Goal: Task Accomplishment & Management: Complete application form

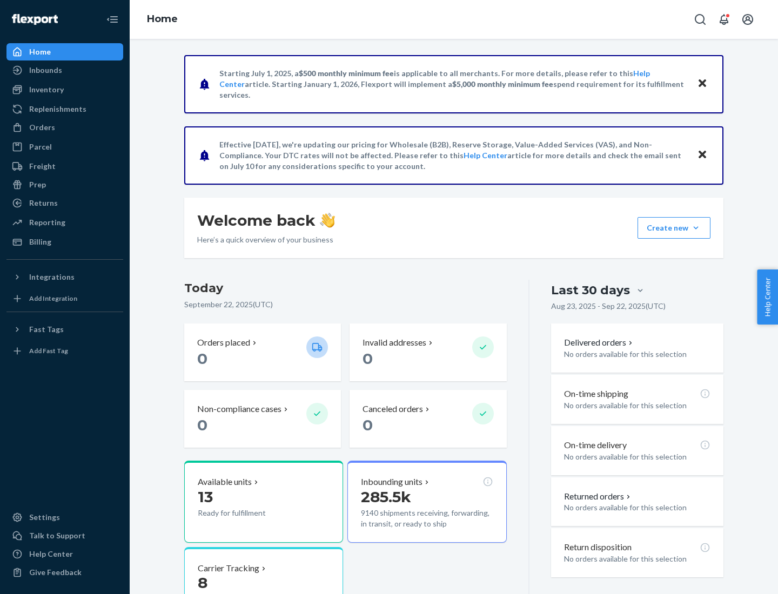
click at [696, 228] on button "Create new Create new inbound Create new order Create new product" at bounding box center [673, 228] width 73 height 22
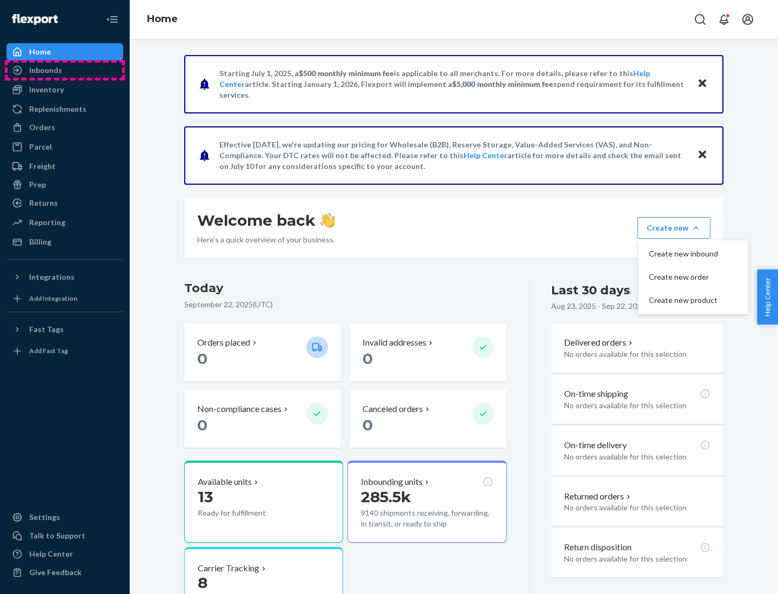
click at [65, 70] on div "Inbounds" at bounding box center [65, 70] width 114 height 15
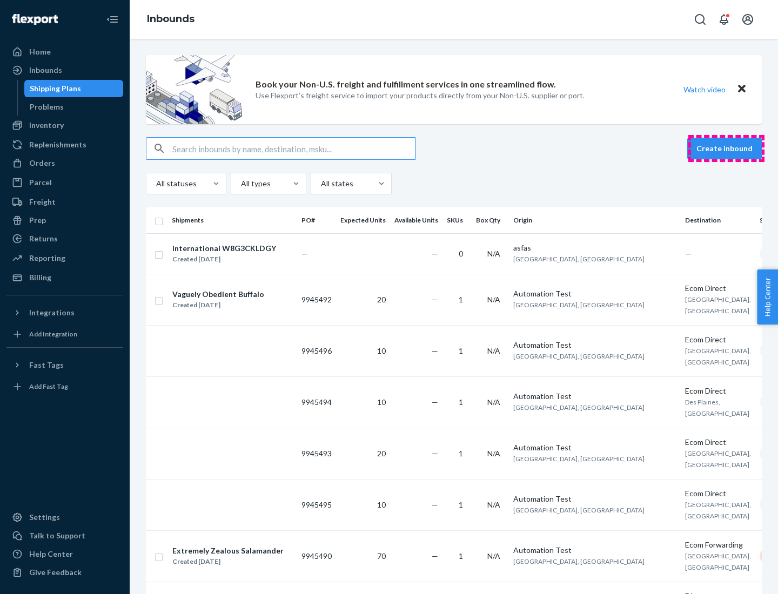
click at [726, 149] on button "Create inbound" at bounding box center [724, 149] width 75 height 22
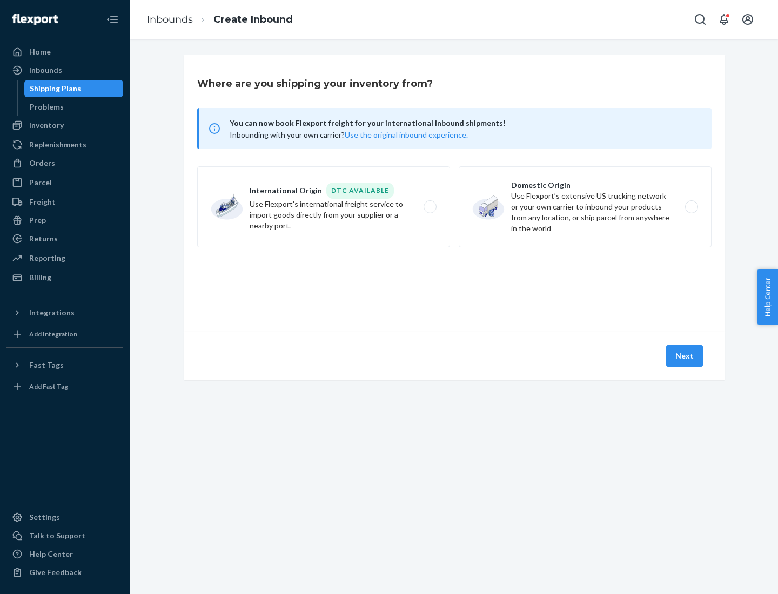
click at [585, 207] on label "Domestic Origin Use Flexport’s extensive US trucking network or your own carrie…" at bounding box center [584, 206] width 253 height 81
click at [691, 207] on input "Domestic Origin Use Flexport’s extensive US trucking network or your own carrie…" at bounding box center [694, 207] width 7 height 7
radio input "true"
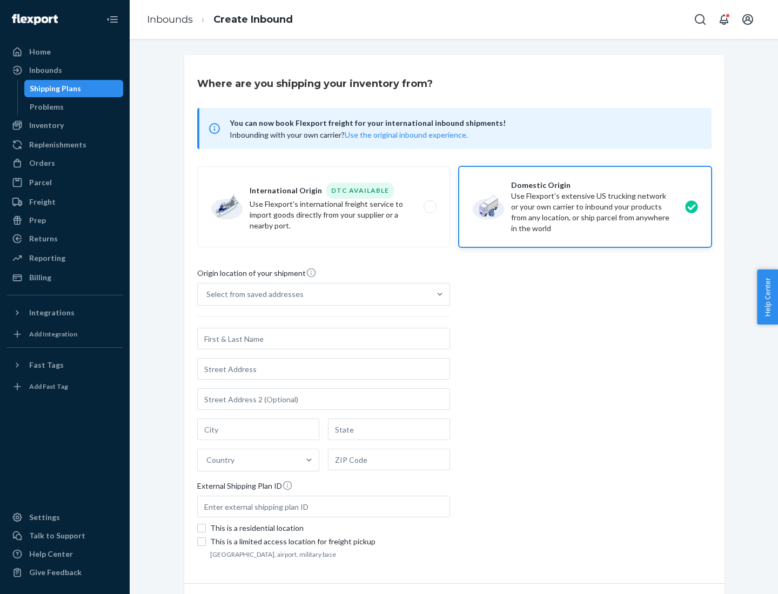
click at [252, 294] on div "Select from saved addresses" at bounding box center [254, 294] width 97 height 11
click at [207, 294] on input "Select from saved addresses" at bounding box center [206, 294] width 1 height 11
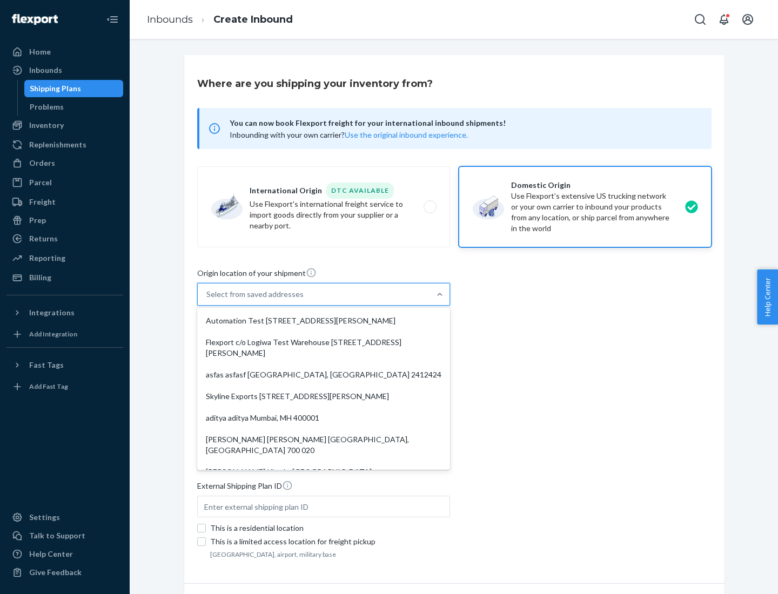
scroll to position [4, 0]
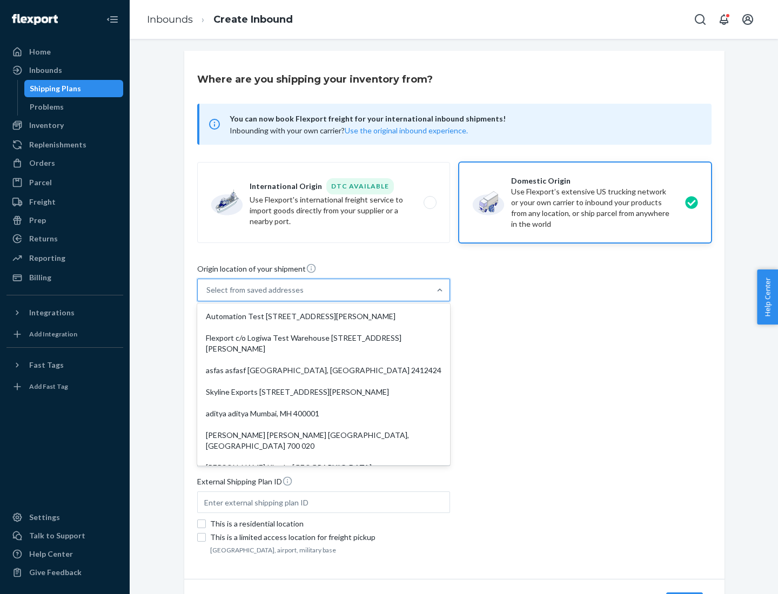
click at [323, 316] on div "Automation Test [STREET_ADDRESS][PERSON_NAME]" at bounding box center [323, 317] width 248 height 22
click at [207, 295] on input "option Automation Test [STREET_ADDRESS][PERSON_NAME]. 9 results available. Use …" at bounding box center [206, 290] width 1 height 11
type input "Automation Test"
type input "9th Floor"
type input "[GEOGRAPHIC_DATA]"
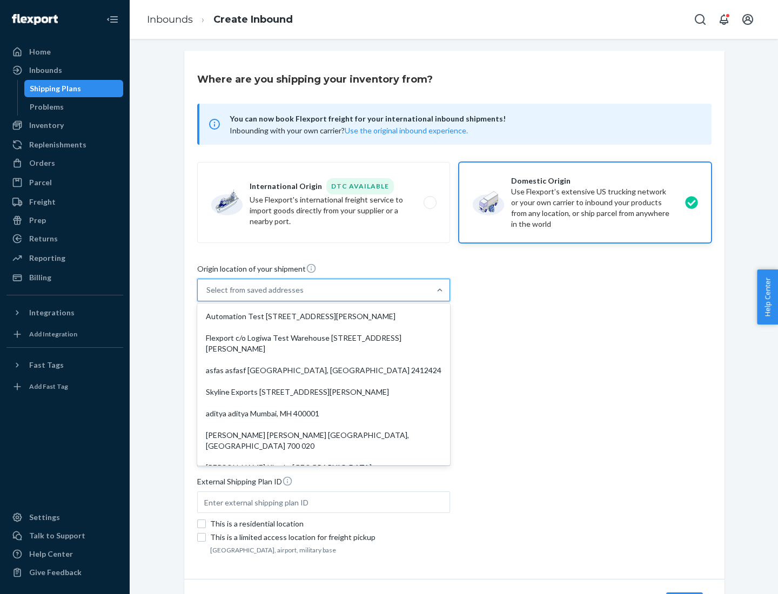
type input "CA"
type input "94104"
type input "[STREET_ADDRESS][PERSON_NAME]"
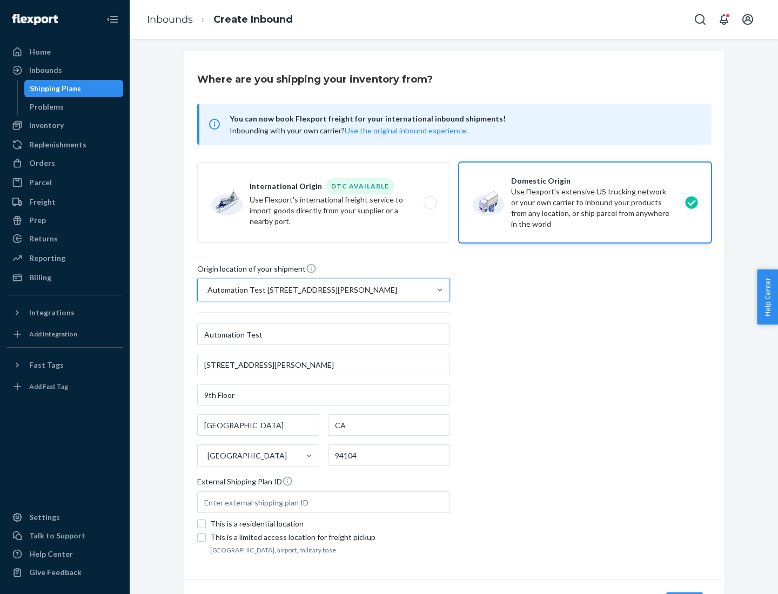
scroll to position [63, 0]
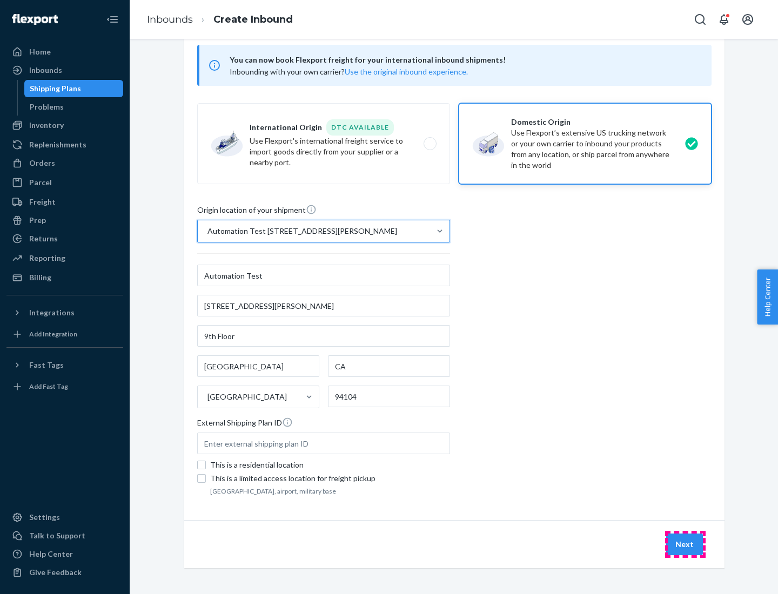
click at [685, 544] on button "Next" at bounding box center [684, 545] width 37 height 22
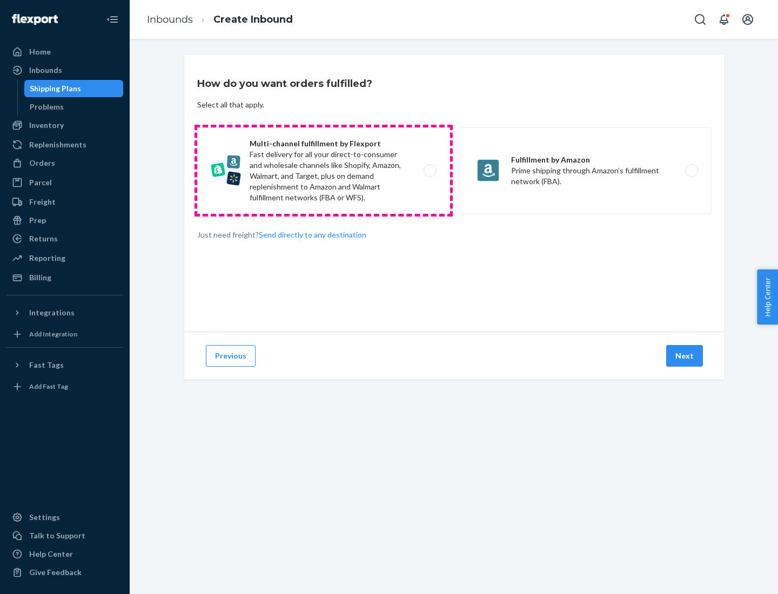
click at [323, 171] on label "Multi-channel fulfillment by Flexport Fast delivery for all your direct-to-cons…" at bounding box center [323, 170] width 253 height 86
click at [429, 171] on input "Multi-channel fulfillment by Flexport Fast delivery for all your direct-to-cons…" at bounding box center [432, 170] width 7 height 7
radio input "true"
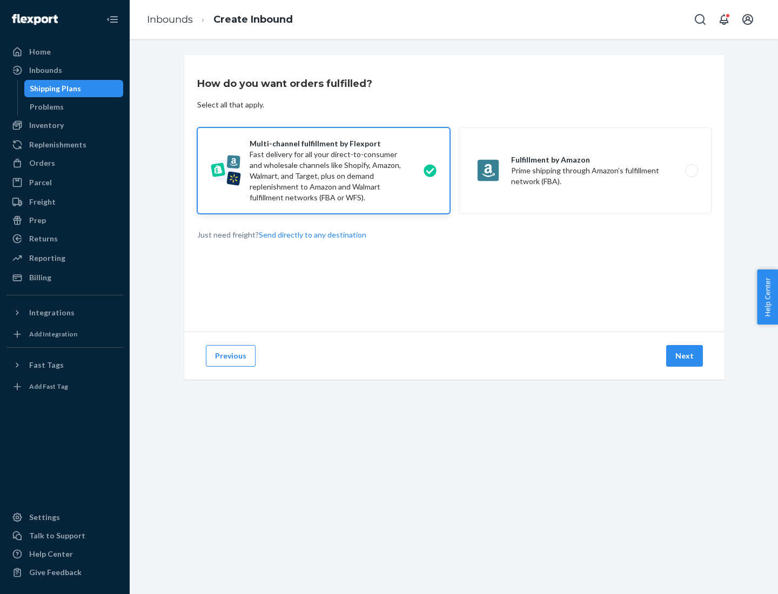
click at [685, 356] on button "Next" at bounding box center [684, 356] width 37 height 22
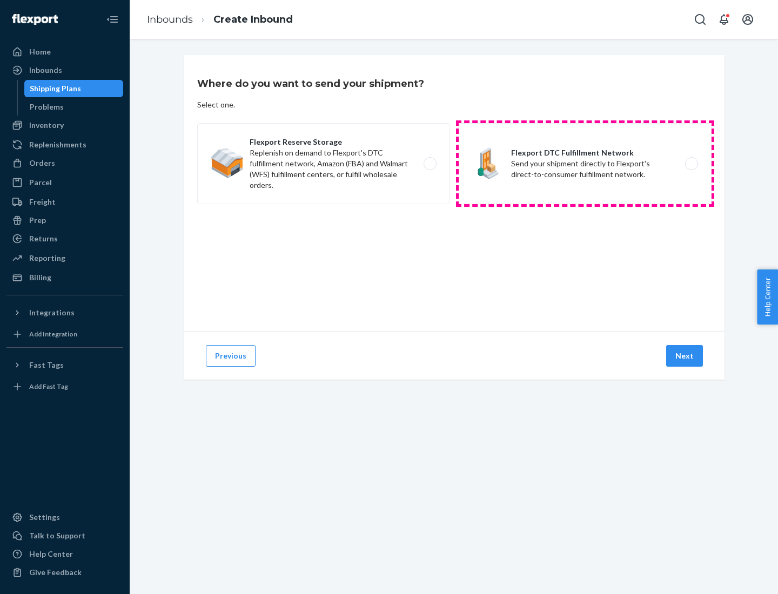
click at [585, 164] on label "Flexport DTC Fulfillment Network Send your shipment directly to Flexport's dire…" at bounding box center [584, 163] width 253 height 81
click at [691, 164] on input "Flexport DTC Fulfillment Network Send your shipment directly to Flexport's dire…" at bounding box center [694, 163] width 7 height 7
radio input "true"
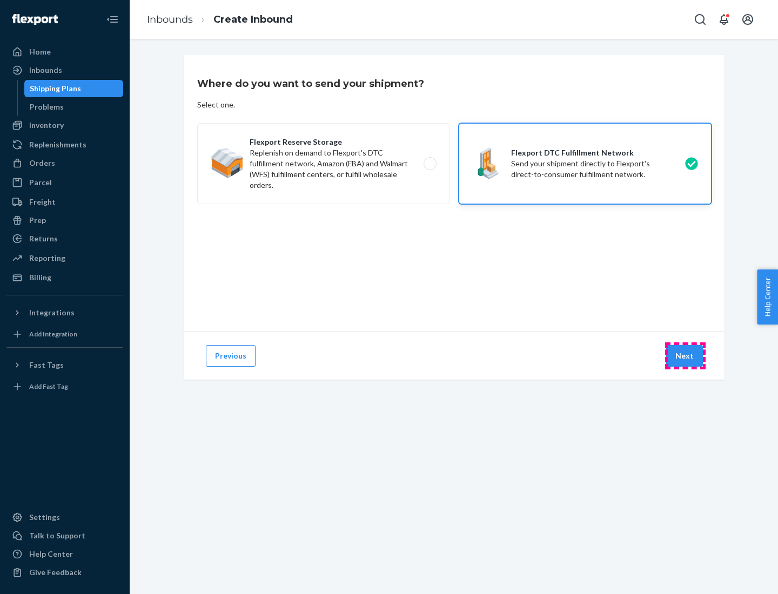
click at [685, 356] on button "Next" at bounding box center [684, 356] width 37 height 22
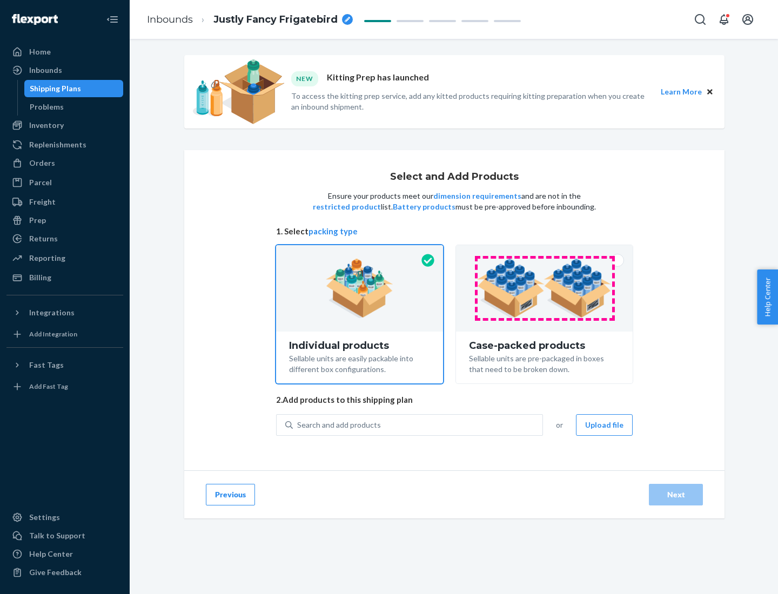
click at [544, 288] on img at bounding box center [544, 288] width 134 height 59
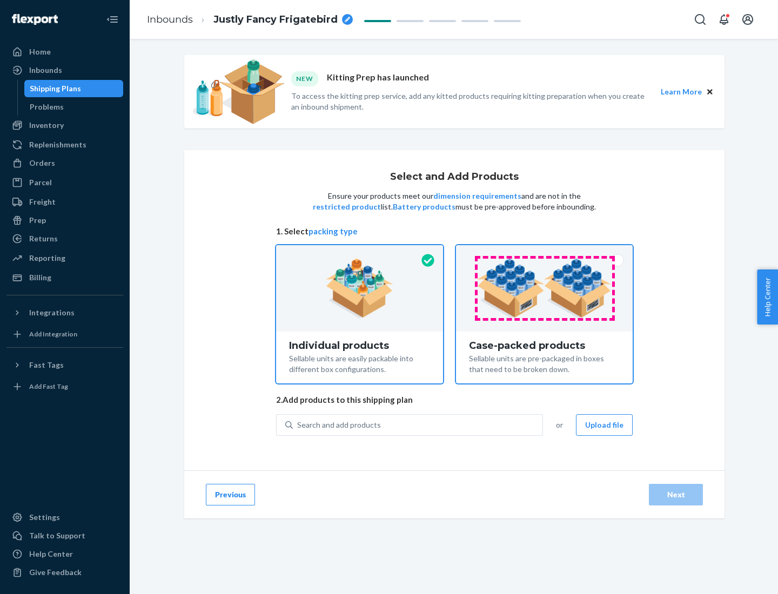
click at [544, 252] on input "Case-packed products Sellable units are pre-packaged in boxes that need to be b…" at bounding box center [544, 248] width 7 height 7
radio input "true"
radio input "false"
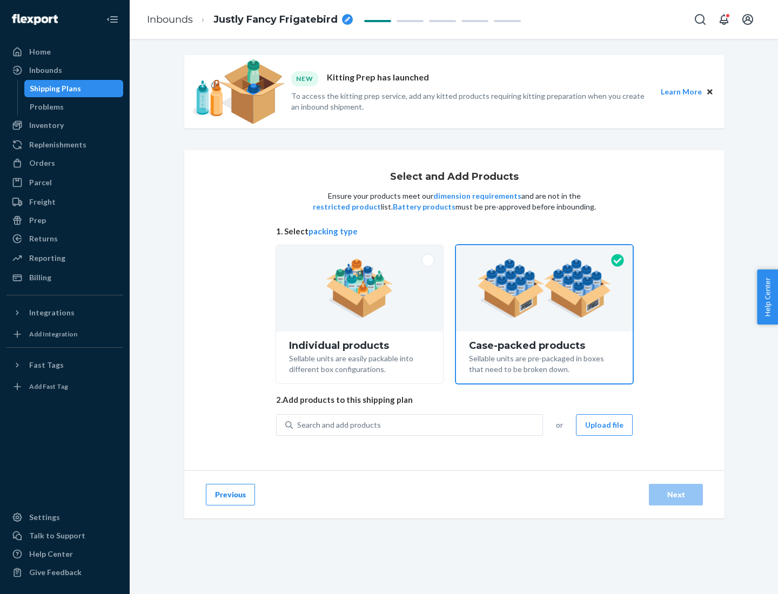
click at [418, 424] on div "Search and add products" at bounding box center [417, 424] width 249 height 19
click at [298, 424] on input "Search and add products" at bounding box center [297, 425] width 1 height 11
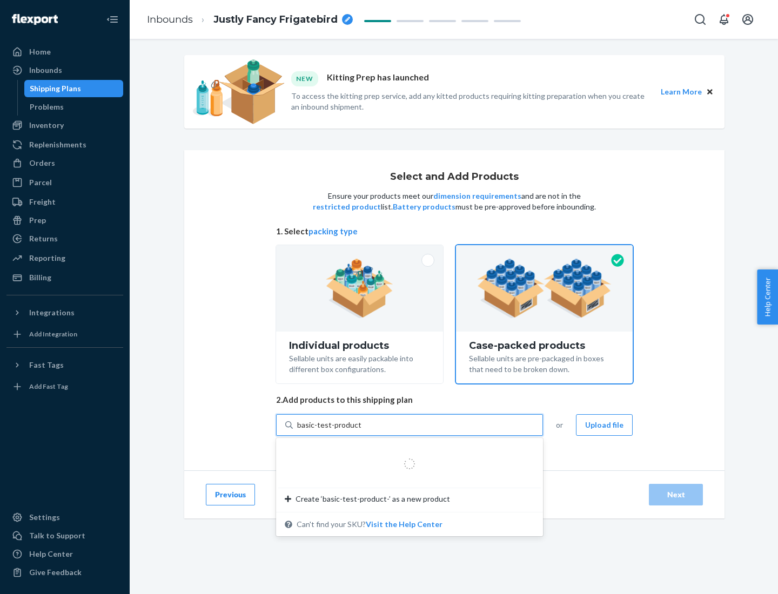
type input "basic-test-product-1"
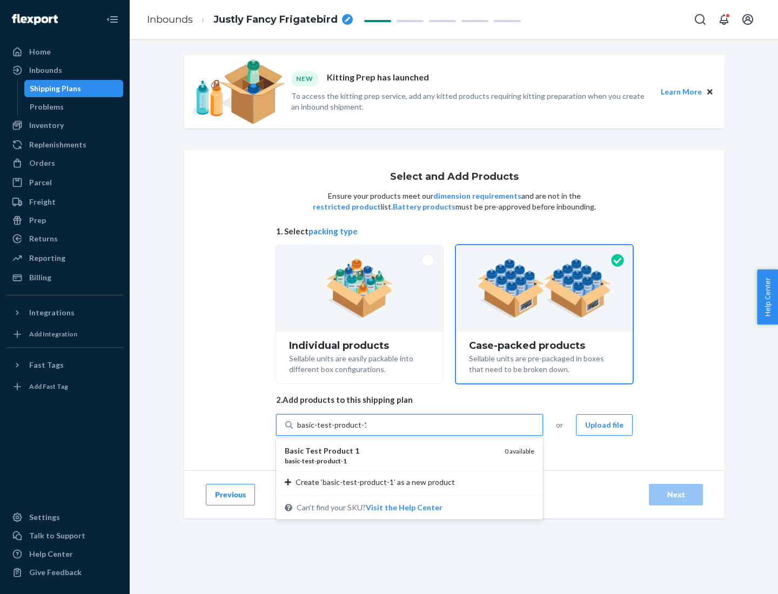
click at [390, 461] on div "basic - test - product - 1" at bounding box center [390, 460] width 211 height 9
click at [366, 430] on input "basic-test-product-1" at bounding box center [331, 425] width 69 height 11
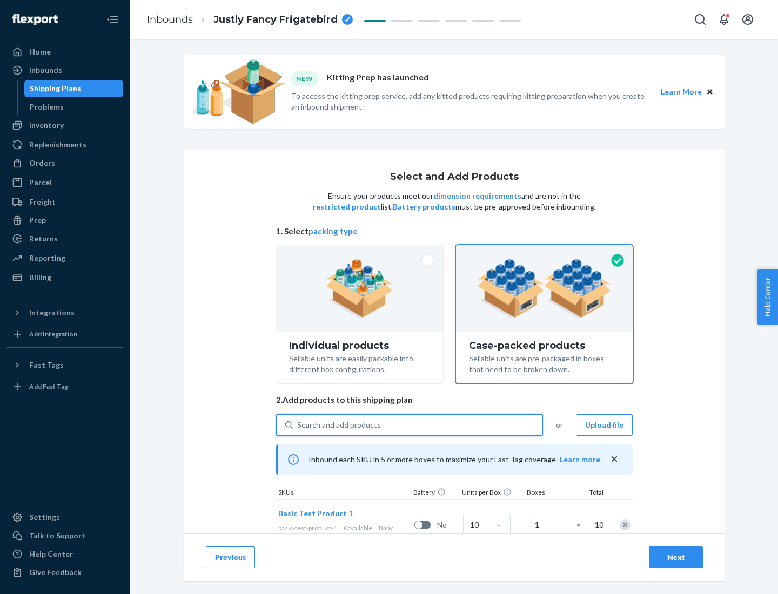
scroll to position [39, 0]
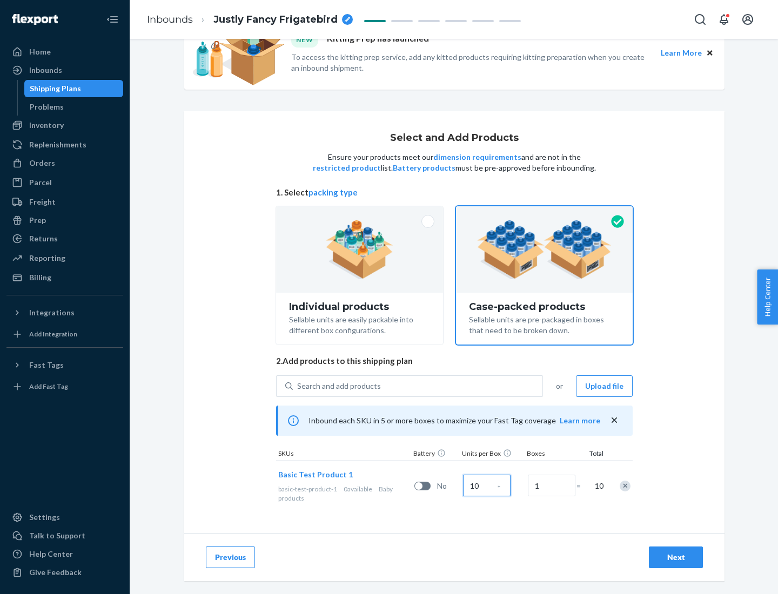
type input "10"
type input "7"
click at [676, 557] on div "Next" at bounding box center [676, 557] width 36 height 11
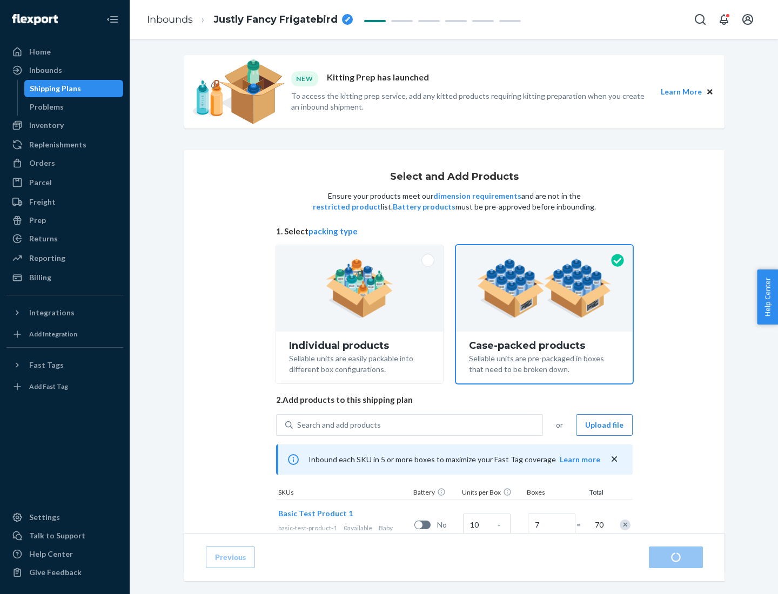
radio input "true"
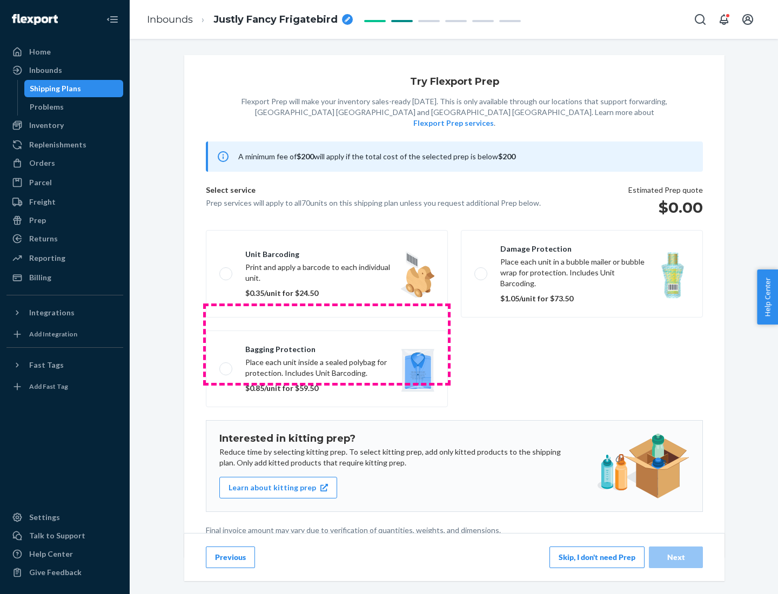
scroll to position [3, 0]
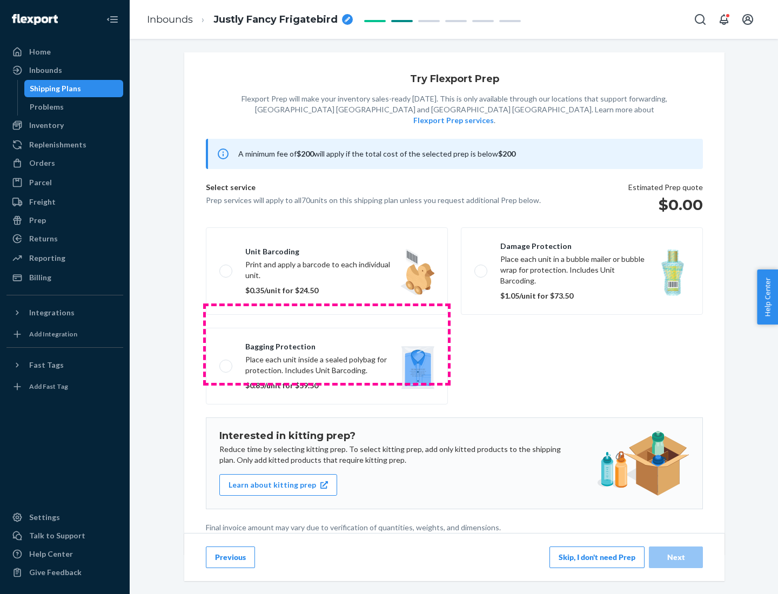
click at [327, 344] on label "Bagging protection Place each unit inside a sealed polybag for protection. Incl…" at bounding box center [327, 366] width 242 height 77
click at [226, 362] on input "Bagging protection Place each unit inside a sealed polybag for protection. Incl…" at bounding box center [222, 365] width 7 height 7
checkbox input "true"
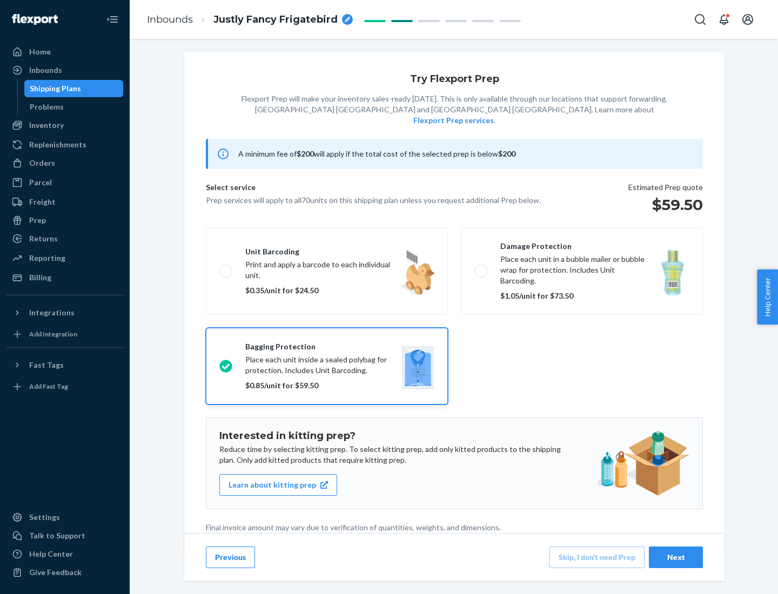
click at [676, 557] on div "Next" at bounding box center [676, 557] width 36 height 11
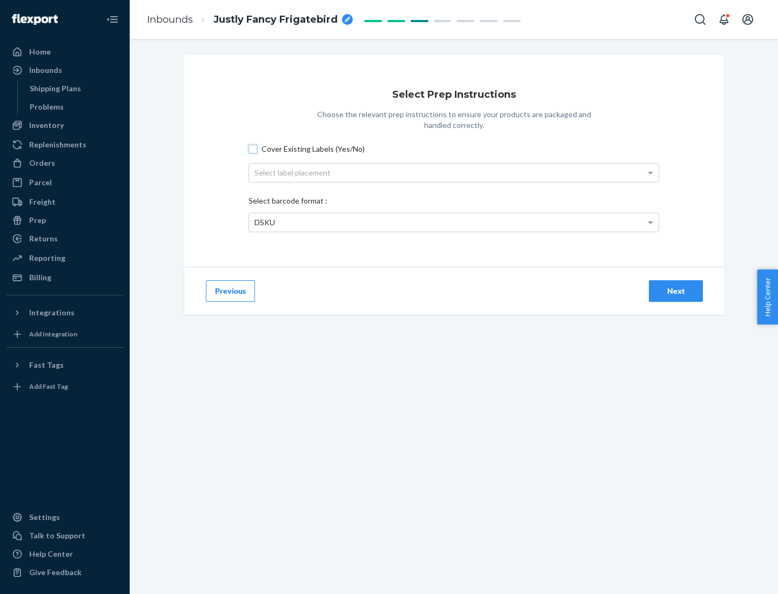
click at [253, 149] on input "Cover Existing Labels (Yes/No)" at bounding box center [252, 149] width 9 height 9
checkbox input "true"
click at [454, 172] on div "Select label placement" at bounding box center [453, 173] width 409 height 18
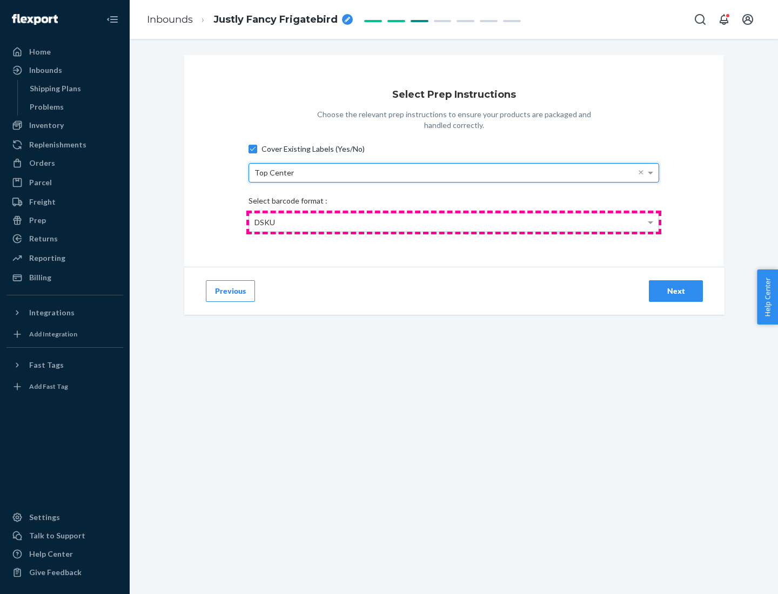
click at [454, 222] on div "DSKU" at bounding box center [453, 222] width 409 height 18
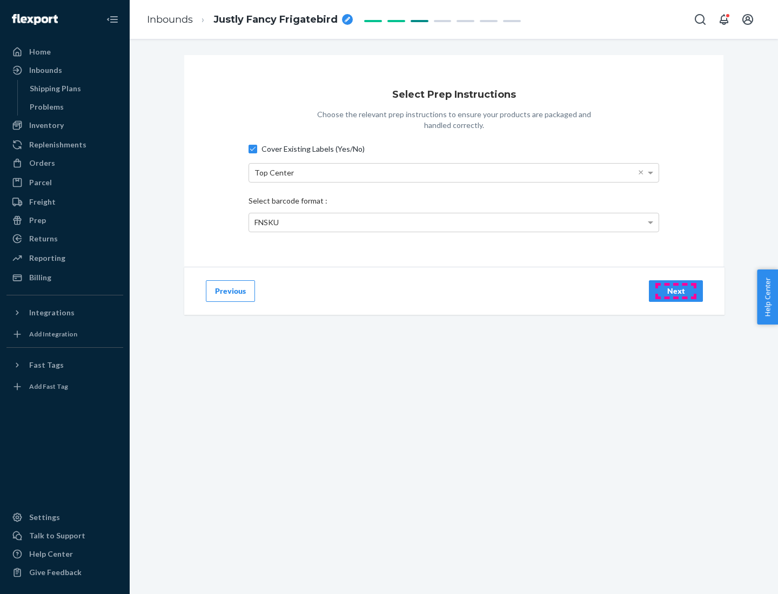
click at [676, 291] on div "Next" at bounding box center [676, 291] width 36 height 11
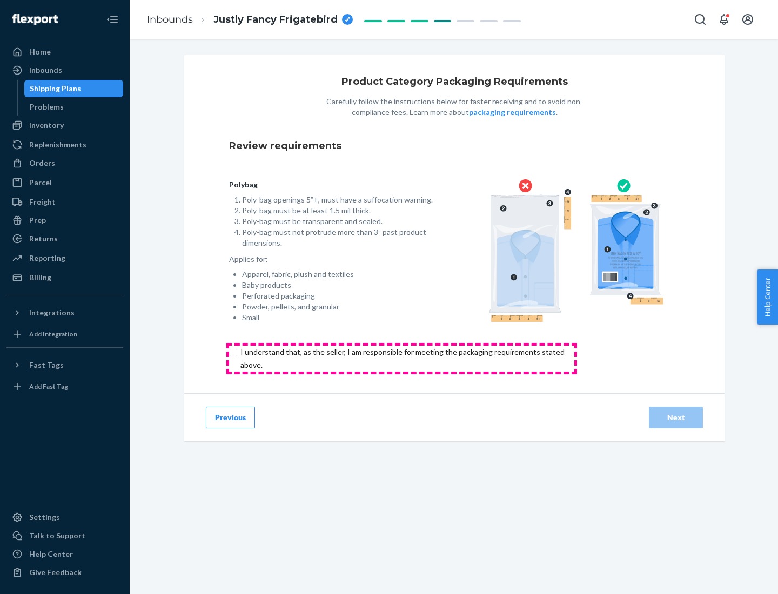
click at [401, 358] on input "checkbox" at bounding box center [408, 359] width 359 height 26
checkbox input "true"
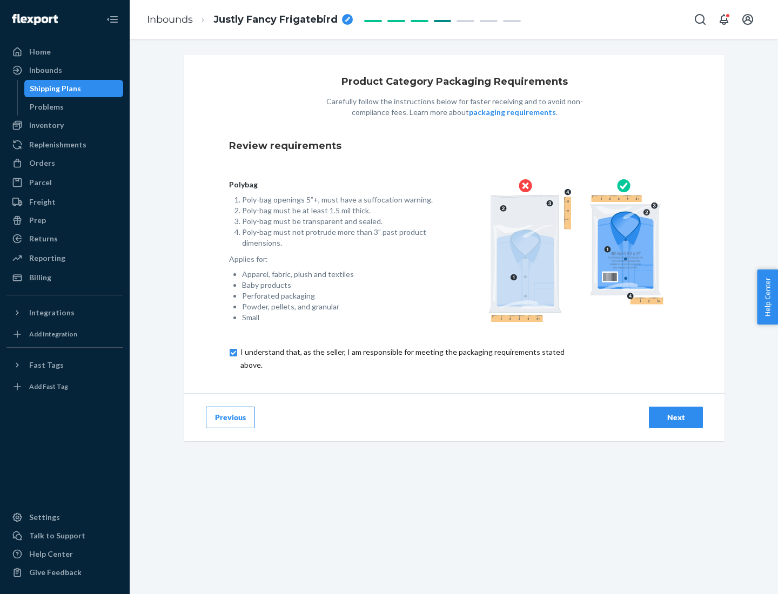
click at [676, 417] on div "Next" at bounding box center [676, 417] width 36 height 11
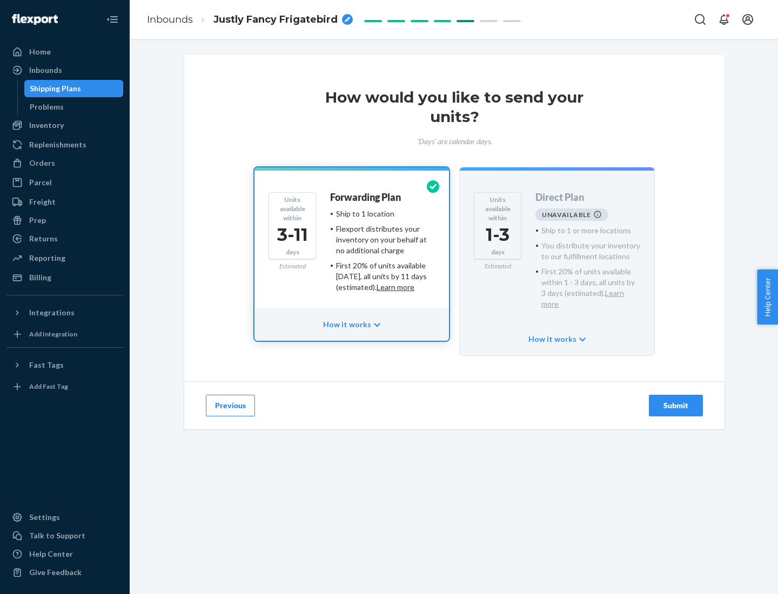
click at [366, 197] on h4 "Forwarding Plan" at bounding box center [365, 197] width 71 height 11
click at [676, 400] on div "Submit" at bounding box center [676, 405] width 36 height 11
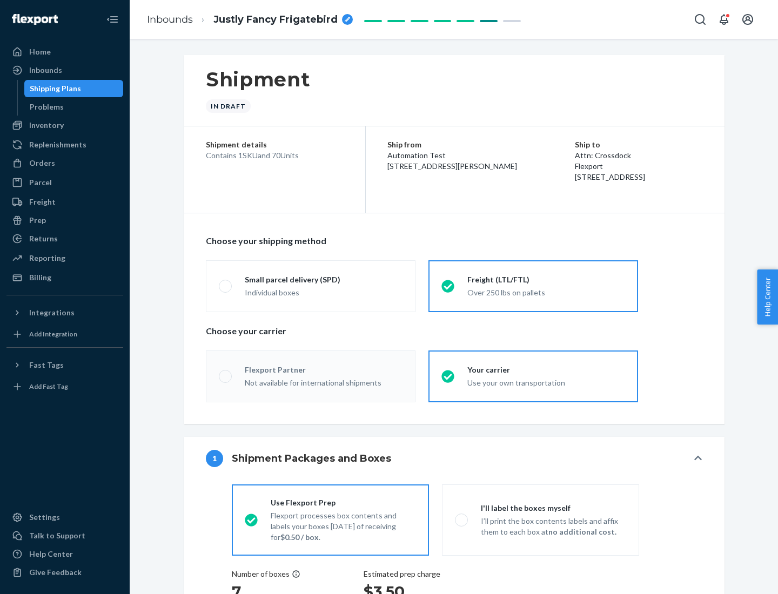
radio input "true"
radio input "false"
radio input "true"
radio input "false"
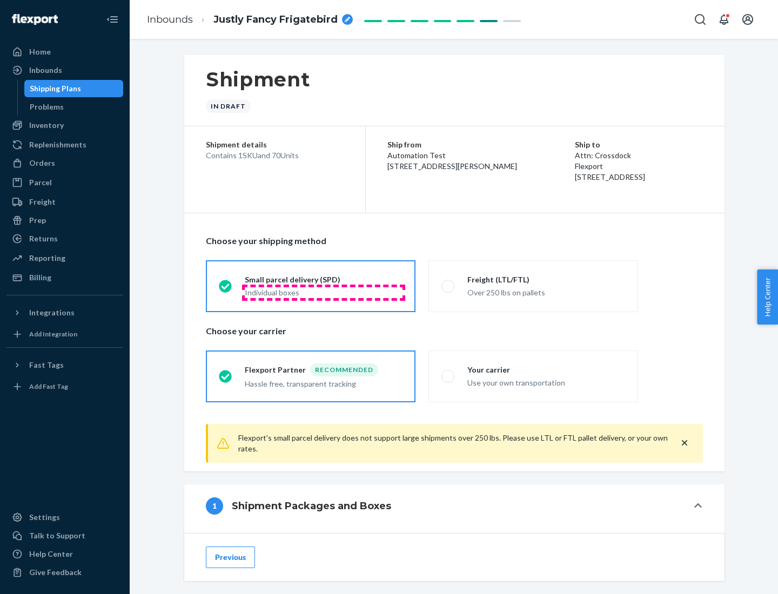
click at [323, 292] on div "Individual boxes" at bounding box center [324, 292] width 158 height 11
click at [226, 289] on input "Small parcel delivery (SPD) Individual boxes" at bounding box center [222, 285] width 7 height 7
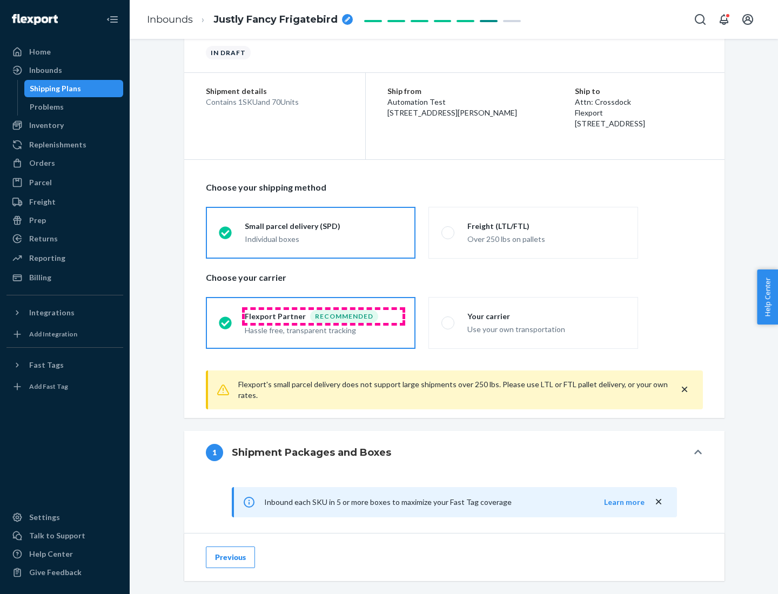
click at [323, 316] on div "Recommended" at bounding box center [344, 316] width 68 height 13
click at [226, 319] on input "Flexport Partner Recommended Hassle free, transparent tracking" at bounding box center [222, 322] width 7 height 7
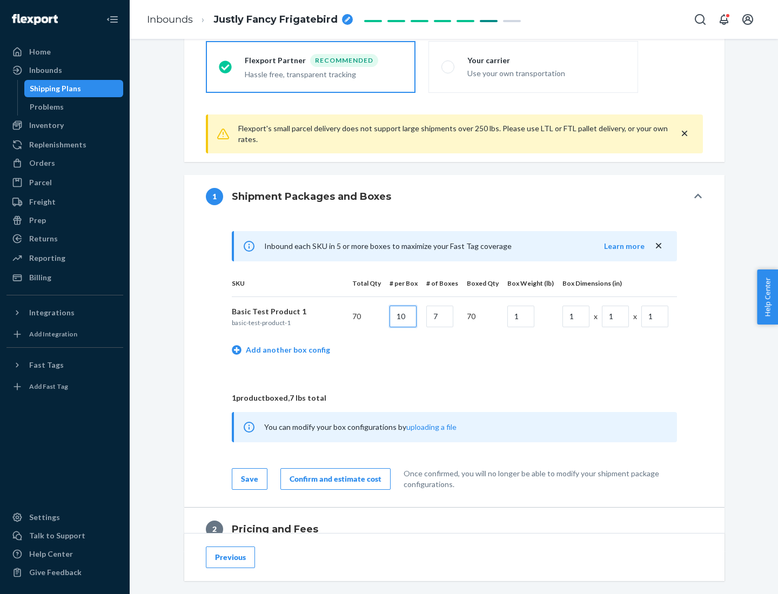
type input "10"
type input "7"
type input "1"
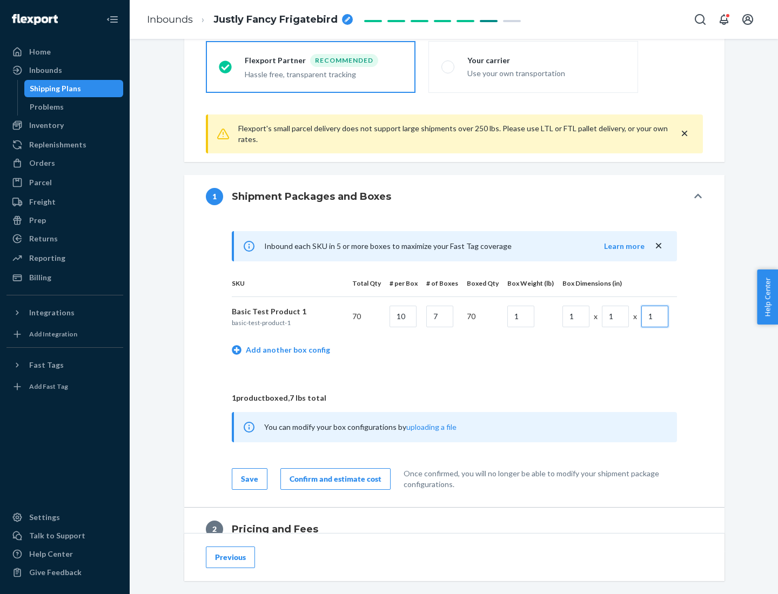
scroll to position [472, 0]
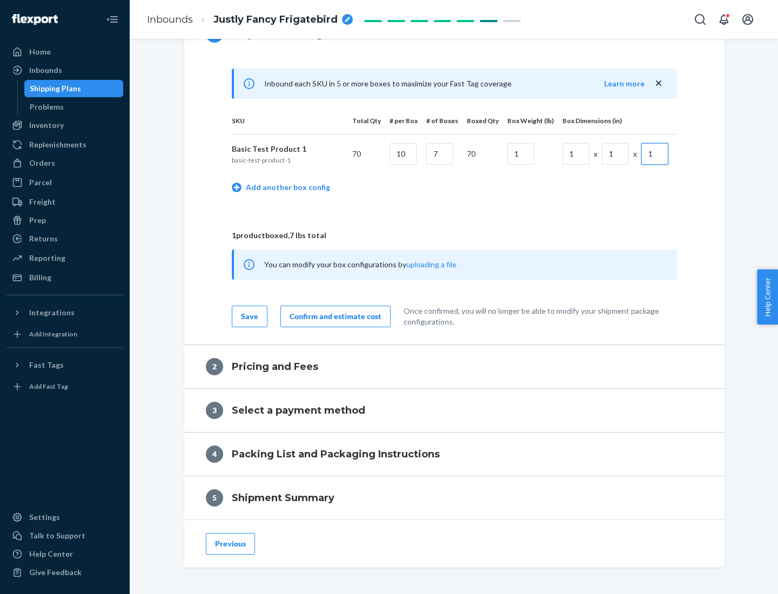
type input "1"
click at [333, 316] on div "Confirm and estimate cost" at bounding box center [335, 316] width 92 height 11
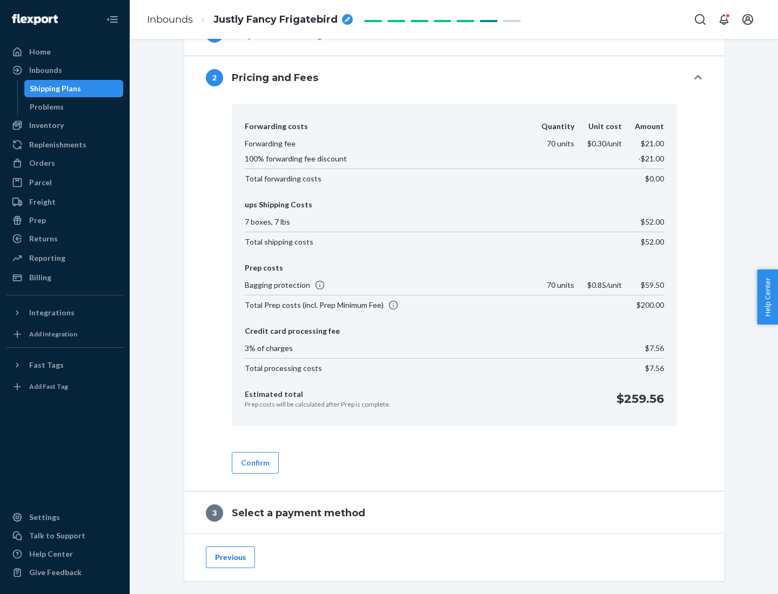
scroll to position [618, 0]
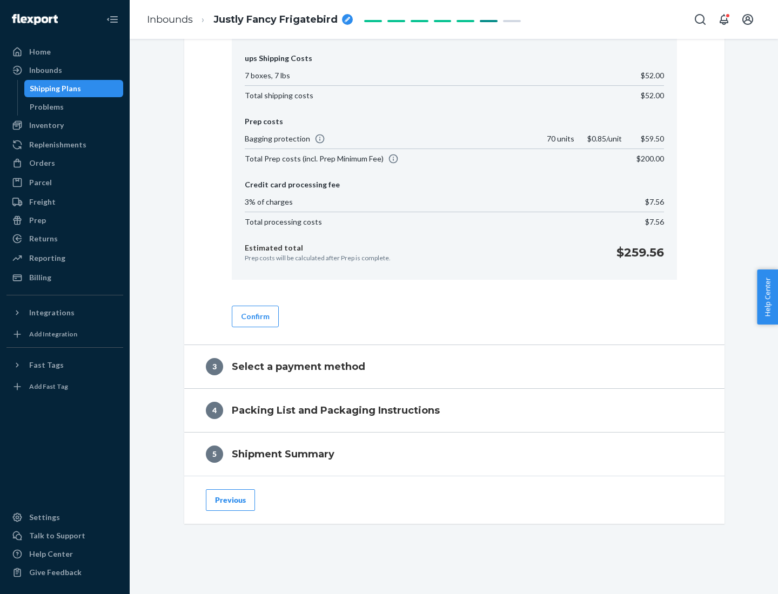
click at [254, 316] on button "Confirm" at bounding box center [255, 317] width 47 height 22
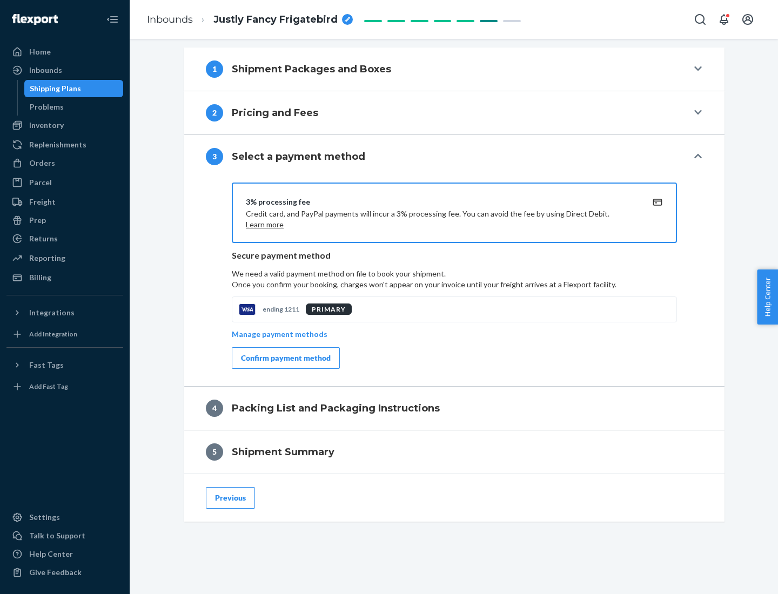
scroll to position [437, 0]
click at [285, 358] on div "Confirm payment method" at bounding box center [286, 358] width 90 height 11
